Goal: Task Accomplishment & Management: Complete application form

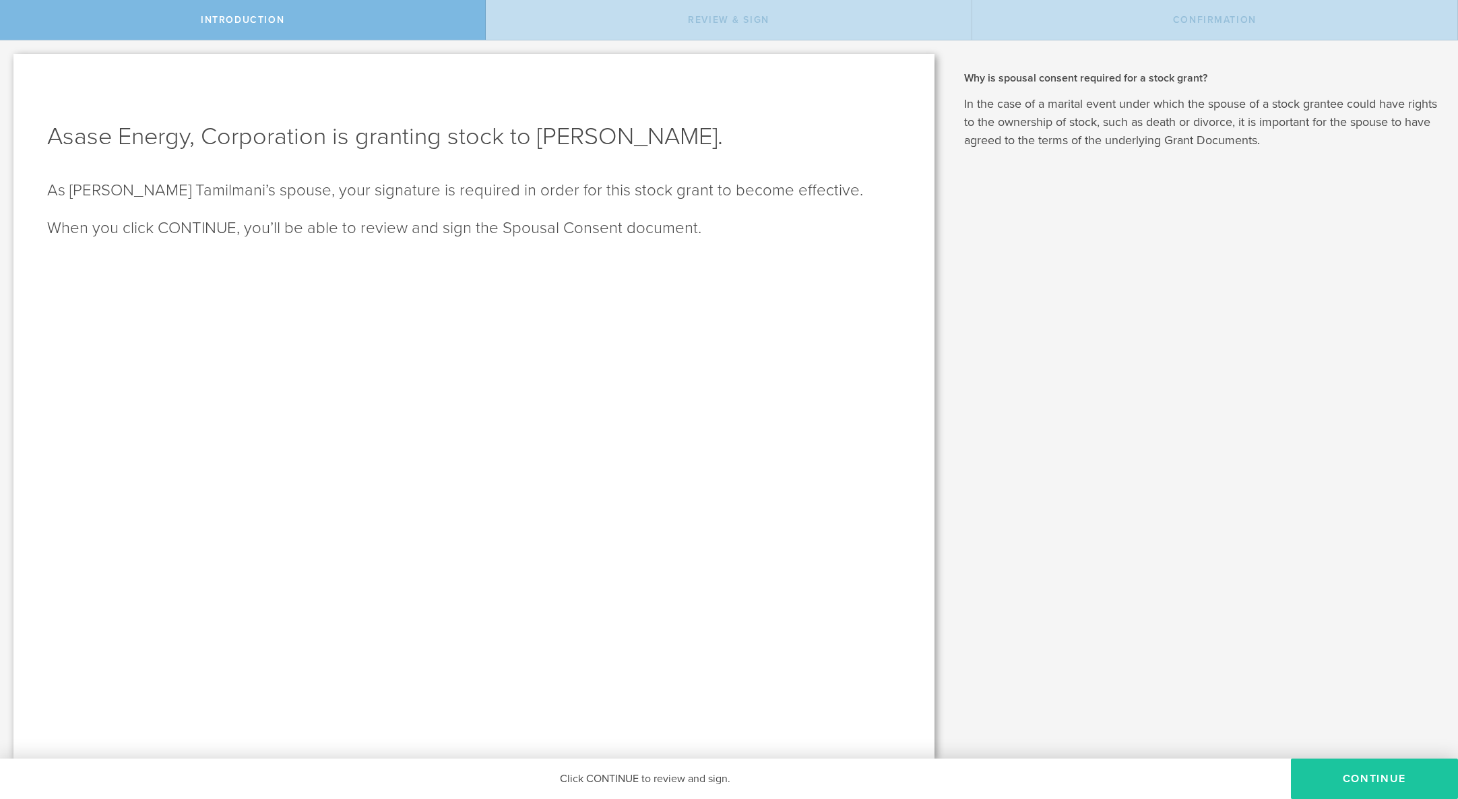
click at [1388, 781] on button "CONTINUE" at bounding box center [1374, 778] width 167 height 40
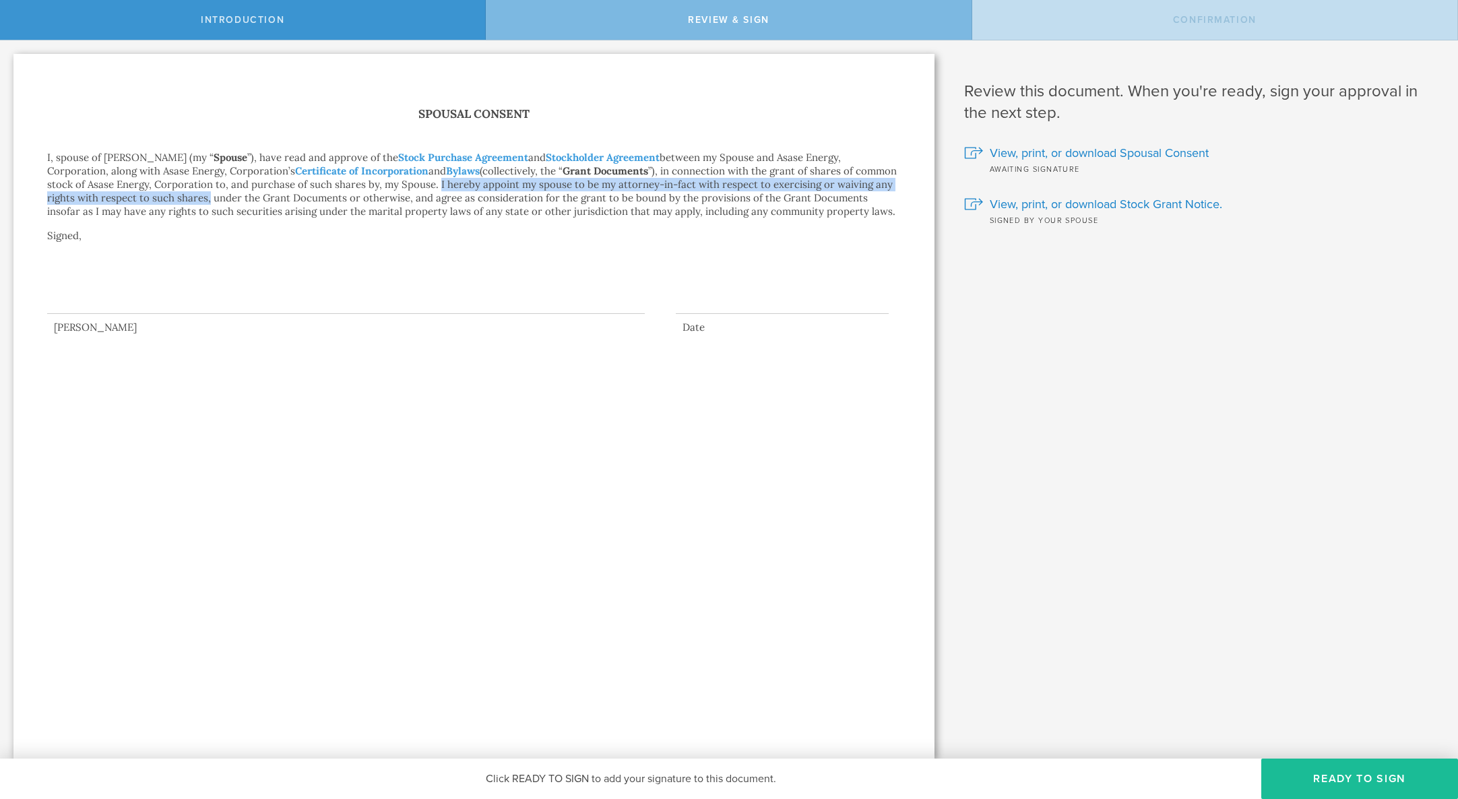
drag, startPoint x: 396, startPoint y: 186, endPoint x: 154, endPoint y: 201, distance: 242.3
click at [154, 201] on p "I, spouse of [PERSON_NAME] (my “ Spouse ”), have read and approve of the Stock …" at bounding box center [473, 184] width 853 height 67
click at [155, 196] on p "I, spouse of [PERSON_NAME] (my “ Spouse ”), have read and approve of the Stock …" at bounding box center [473, 184] width 853 height 67
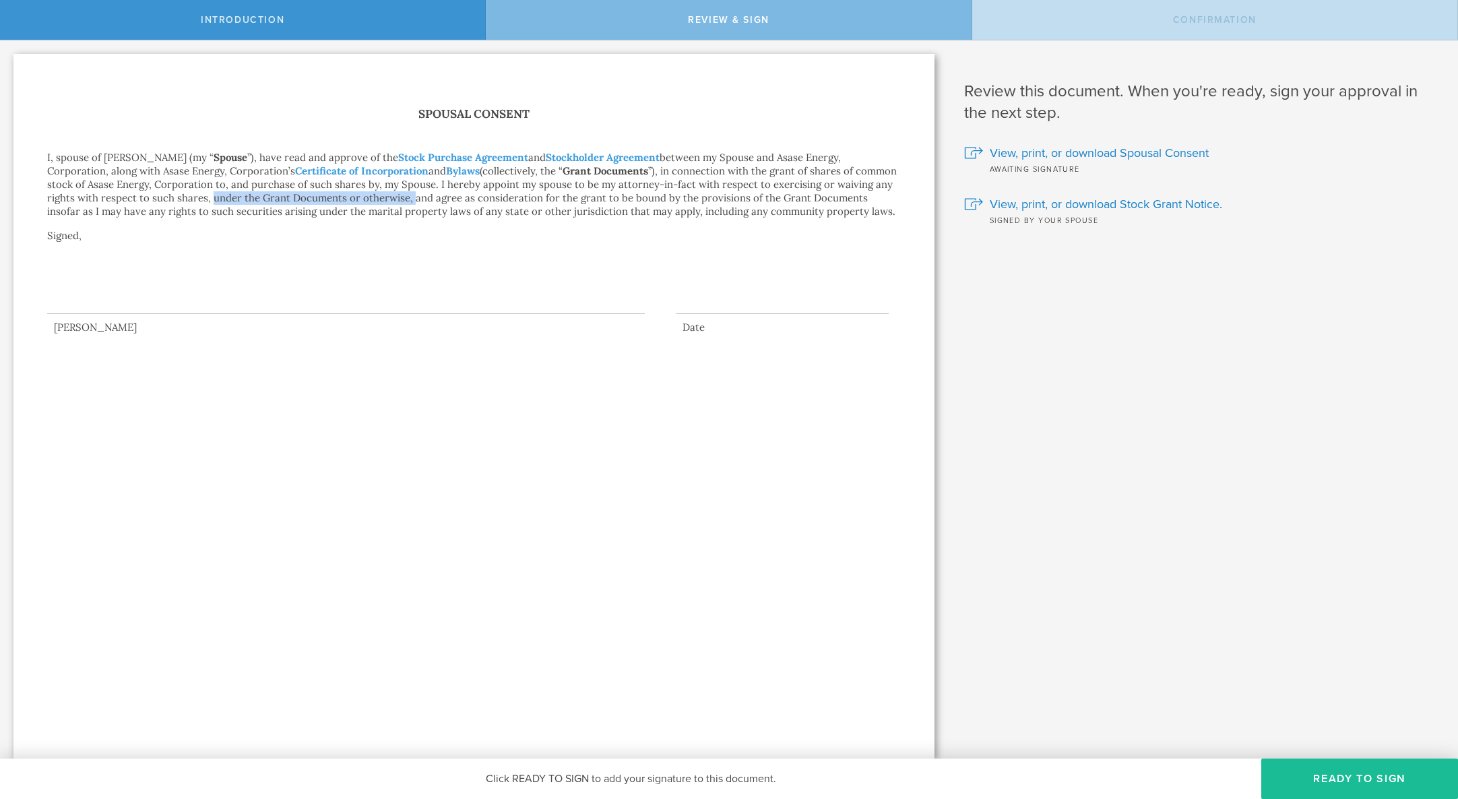
drag, startPoint x: 158, startPoint y: 198, endPoint x: 359, endPoint y: 199, distance: 201.4
click at [359, 199] on p "I, spouse of [PERSON_NAME] (my “ Spouse ”), have read and approve of the Stock …" at bounding box center [473, 184] width 853 height 67
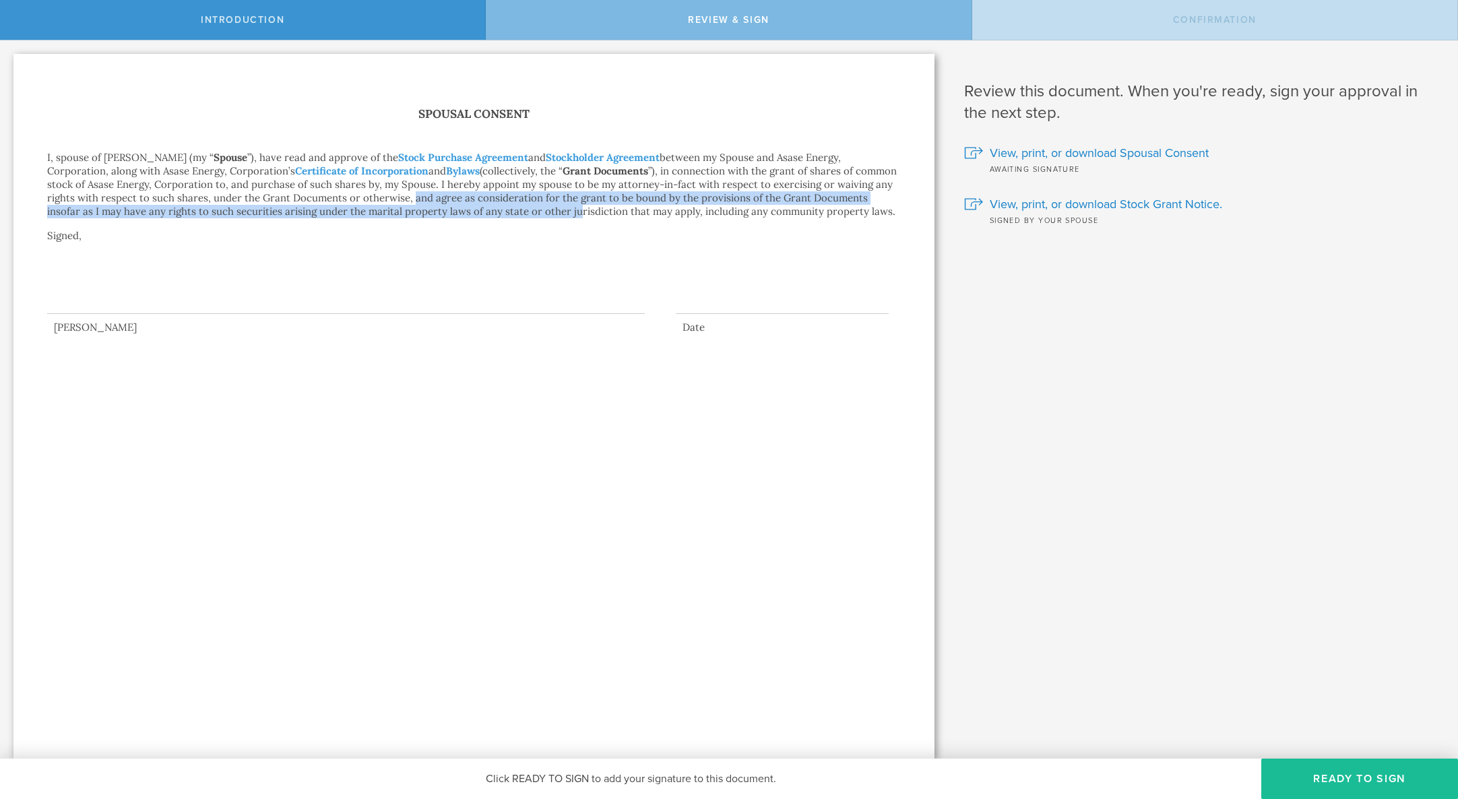
drag, startPoint x: 359, startPoint y: 199, endPoint x: 498, endPoint y: 209, distance: 139.1
click at [498, 209] on p "I, spouse of [PERSON_NAME] (my “ Spouse ”), have read and approve of the Stock …" at bounding box center [473, 184] width 853 height 67
click at [262, 216] on p "I, spouse of [PERSON_NAME] (my “ Spouse ”), have read and approve of the Stock …" at bounding box center [473, 184] width 853 height 67
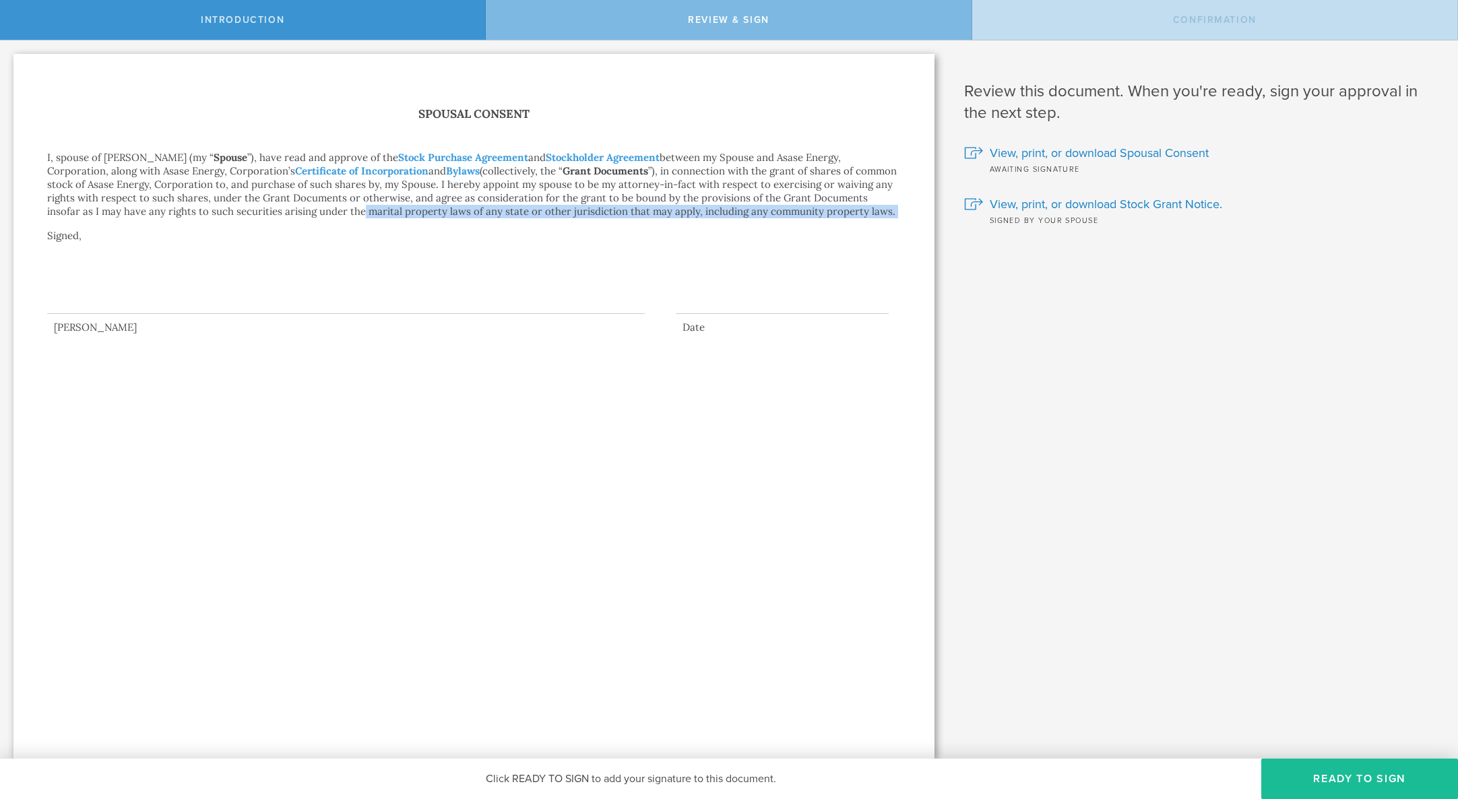
drag, startPoint x: 189, startPoint y: 219, endPoint x: 285, endPoint y: 215, distance: 96.4
click at [286, 215] on div "Spousal Consent I, spouse of [PERSON_NAME] (my “ Spouse ”), have read and appro…" at bounding box center [473, 219] width 853 height 230
click at [205, 207] on p "I, spouse of [PERSON_NAME] (my “ Spouse ”), have read and approve of the Stock …" at bounding box center [473, 184] width 853 height 67
drag, startPoint x: 132, startPoint y: 214, endPoint x: 393, endPoint y: 212, distance: 260.7
click at [393, 212] on p "I, spouse of [PERSON_NAME] (my “ Spouse ”), have read and approve of the Stock …" at bounding box center [473, 184] width 853 height 67
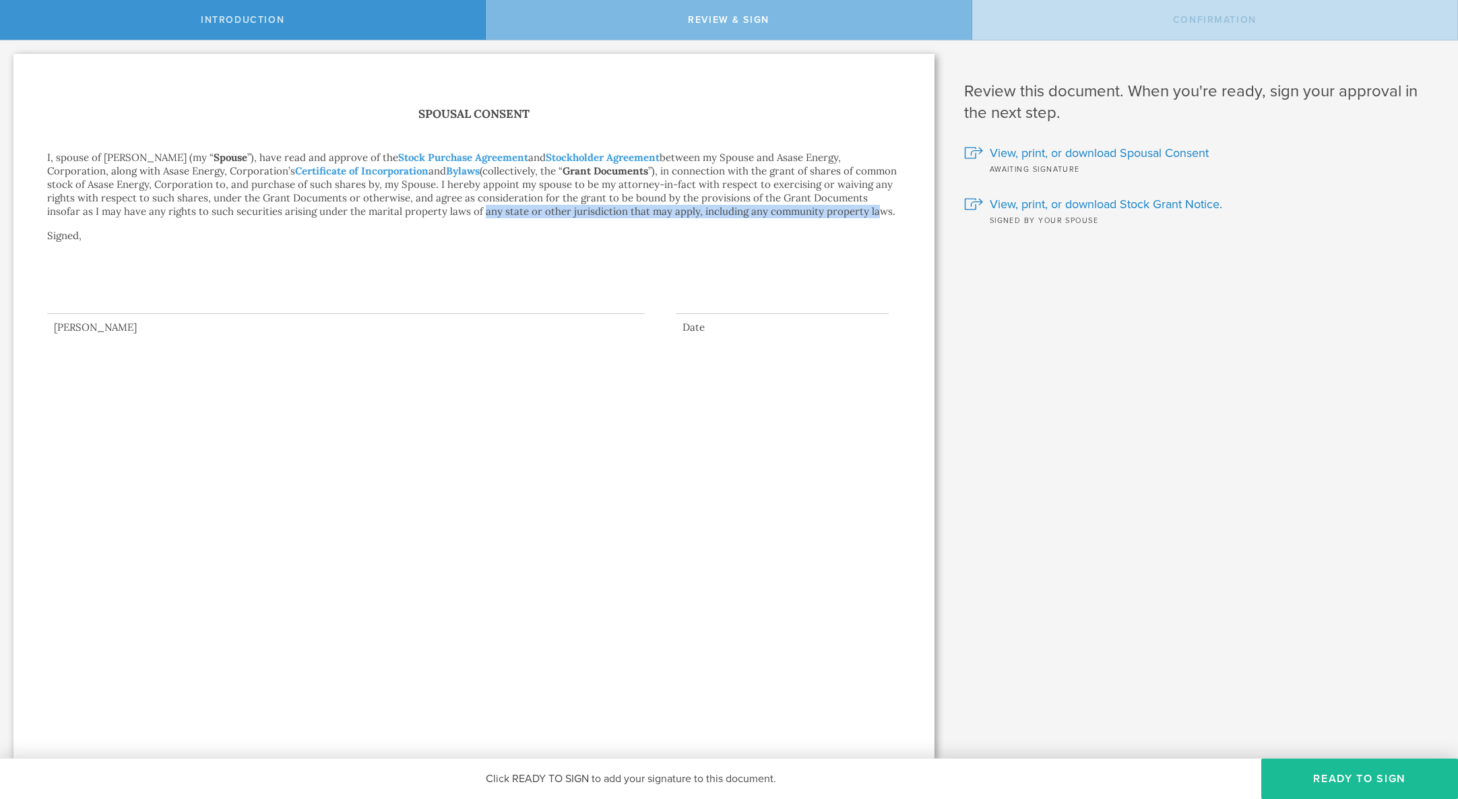
drag, startPoint x: 404, startPoint y: 213, endPoint x: 799, endPoint y: 213, distance: 394.7
click at [799, 213] on p "I, spouse of [PERSON_NAME] (my “ Spouse ”), have read and approve of the Stock …" at bounding box center [473, 184] width 853 height 67
click at [230, 304] on div at bounding box center [345, 287] width 597 height 54
click at [1369, 774] on button "Ready to Sign" at bounding box center [1359, 778] width 197 height 40
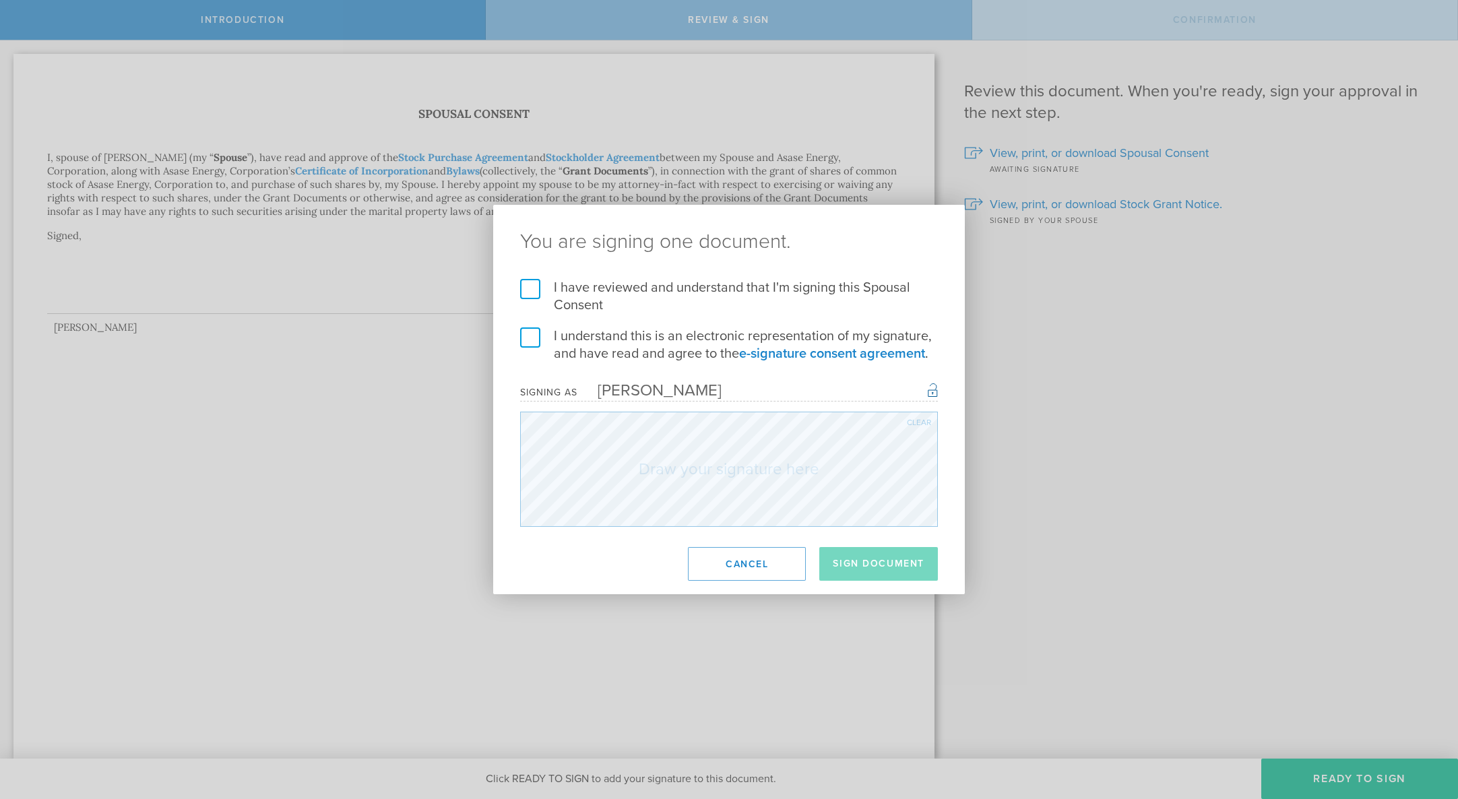
click at [535, 288] on label "I have reviewed and understand that I'm signing this Spousal Consent" at bounding box center [729, 296] width 418 height 35
click at [0, 0] on input "I have reviewed and understand that I'm signing this Spousal Consent" at bounding box center [0, 0] width 0 height 0
click at [532, 339] on label "I understand this is an electronic representation of my signature, and have rea…" at bounding box center [729, 344] width 418 height 35
click at [0, 0] on input "I understand this is an electronic representation of my signature, and have rea…" at bounding box center [0, 0] width 0 height 0
click at [850, 561] on button "Sign Document" at bounding box center [878, 564] width 119 height 34
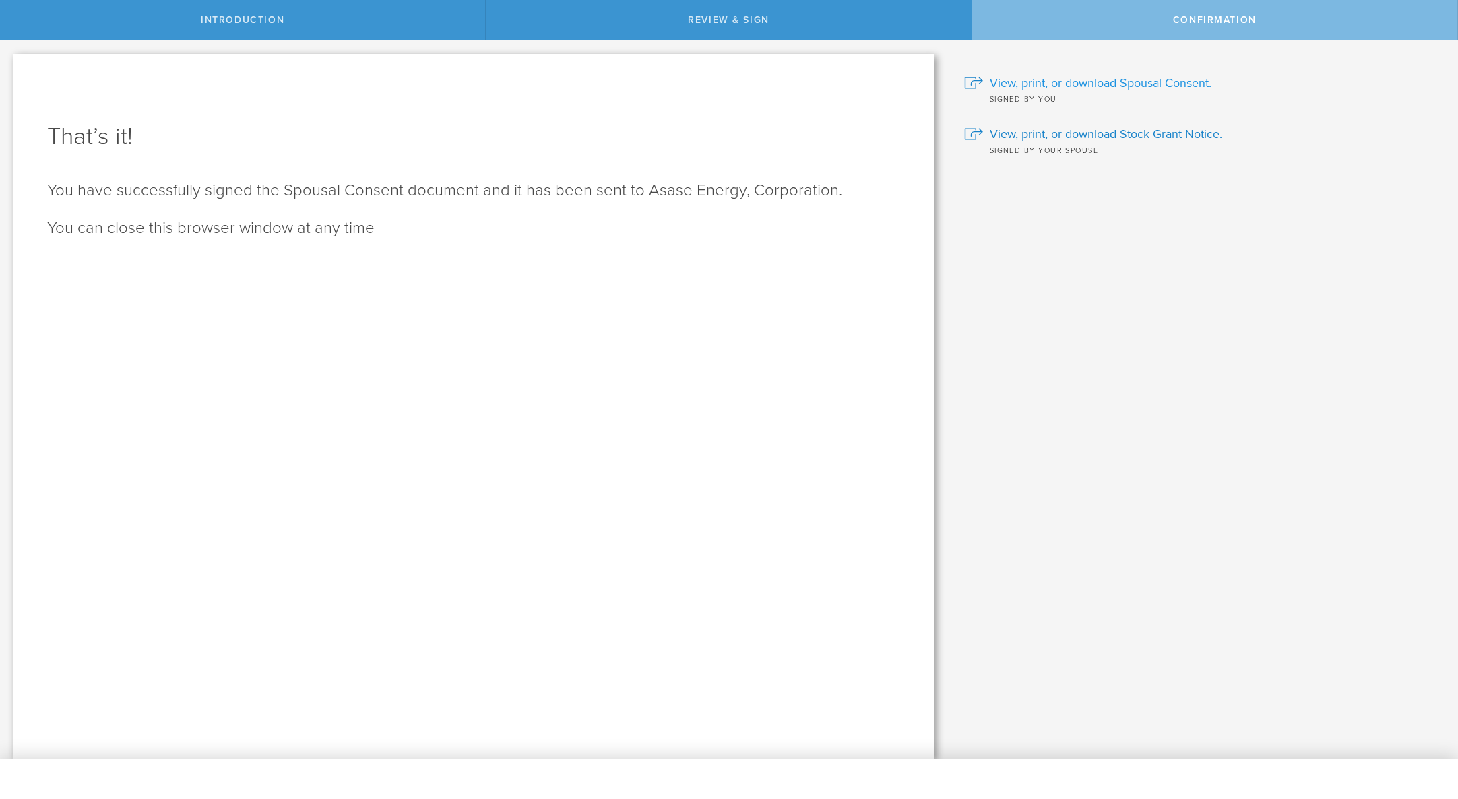
click at [1131, 79] on span "View, print, or download Spousal Consent." at bounding box center [1100, 83] width 222 height 18
